Goal: Information Seeking & Learning: Learn about a topic

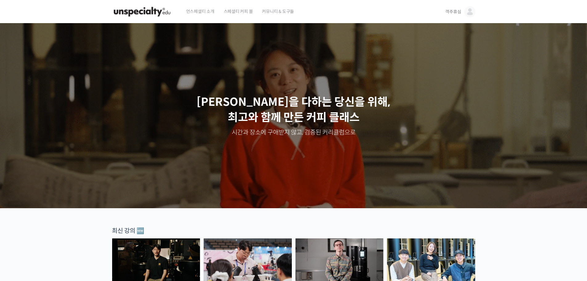
click at [447, 10] on span "객주휴심" at bounding box center [453, 12] width 16 height 6
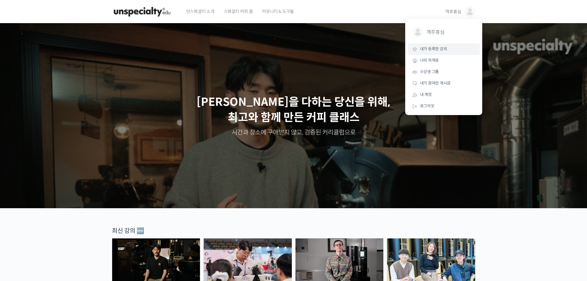
click at [439, 53] on link "내가 등록한 강의" at bounding box center [444, 48] width 72 height 11
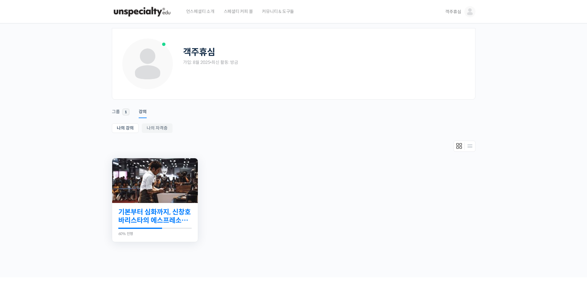
click at [141, 216] on link "기본부터 심화까지, 신창호 바리스타의 에스프레소 AtoZ" at bounding box center [154, 216] width 73 height 17
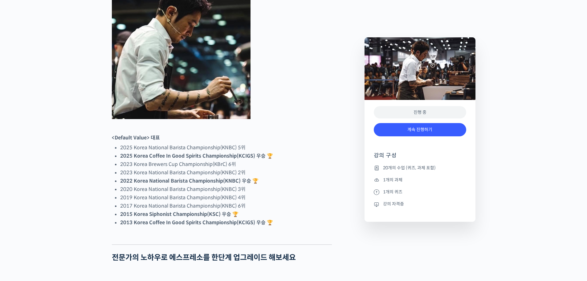
scroll to position [308, 0]
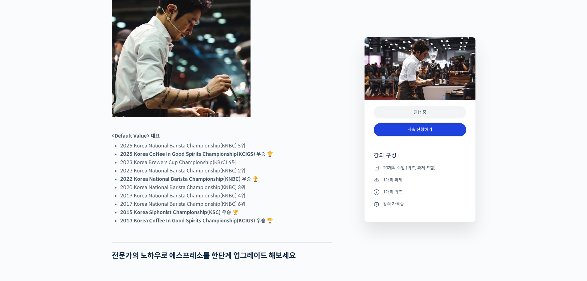
click at [445, 130] on link "계속 진행하기" at bounding box center [420, 129] width 92 height 13
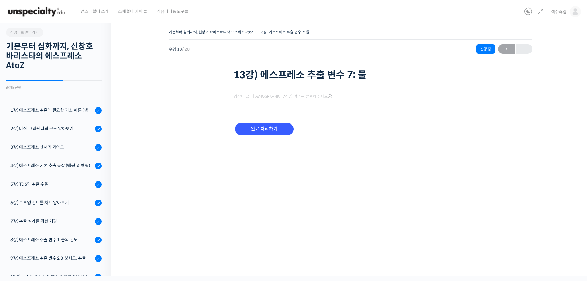
scroll to position [195, 0]
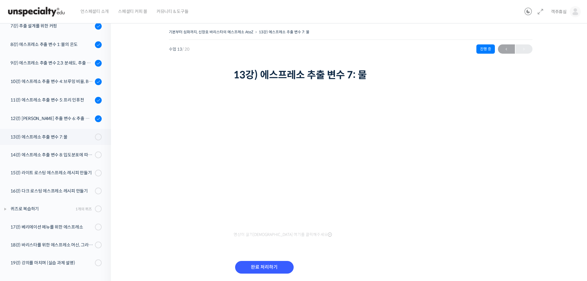
click at [184, 130] on div "기본부터 심화까지, 신창호 바리스타의 에스프레소 AtoZ 13강) 에스프레소 추출 변수 7: 물 진행 중 수업 13 / 20 진행 중 ← 이전…" at bounding box center [351, 159] width 418 height 262
